Goal: Task Accomplishment & Management: Manage account settings

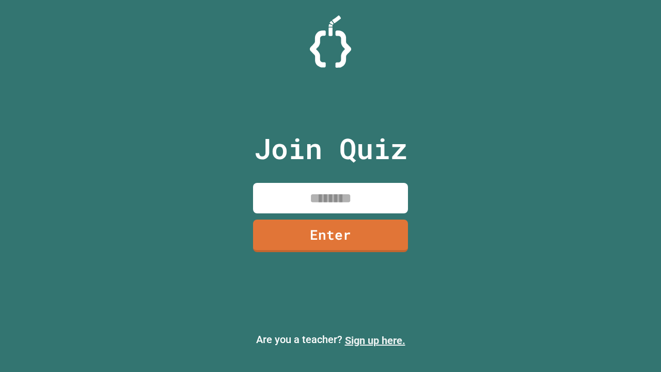
click at [375, 340] on link "Sign up here." at bounding box center [375, 340] width 60 height 12
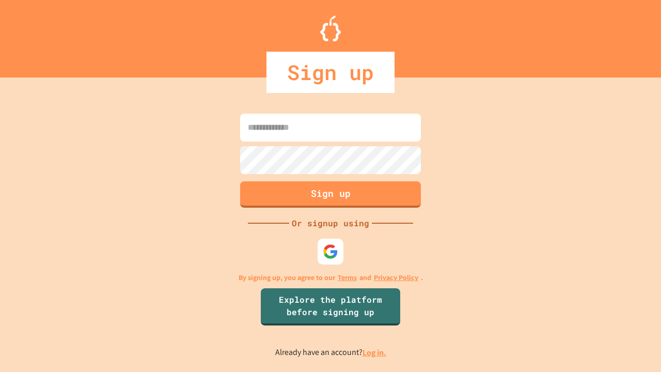
click at [375, 352] on link "Log in." at bounding box center [374, 352] width 24 height 11
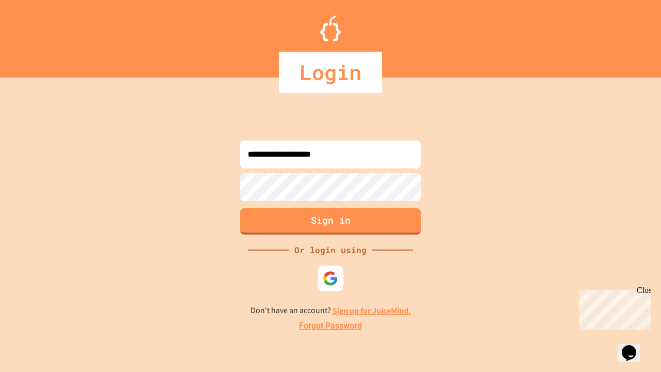
type input "**********"
